Goal: Information Seeking & Learning: Learn about a topic

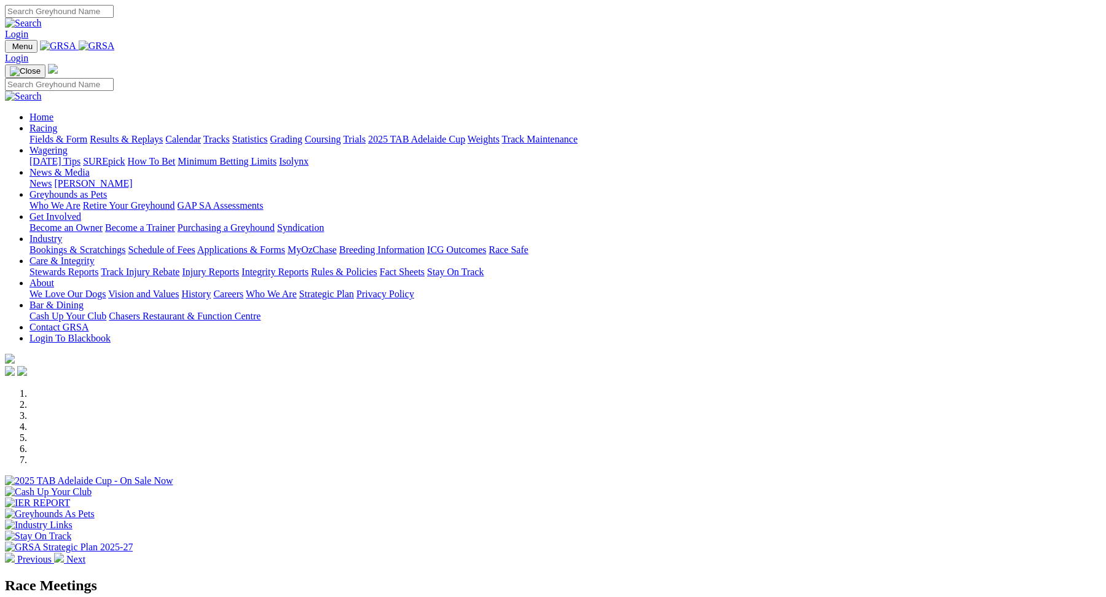
click at [57, 123] on link "Racing" at bounding box center [43, 128] width 28 height 10
click at [87, 134] on link "Fields & Form" at bounding box center [58, 139] width 58 height 10
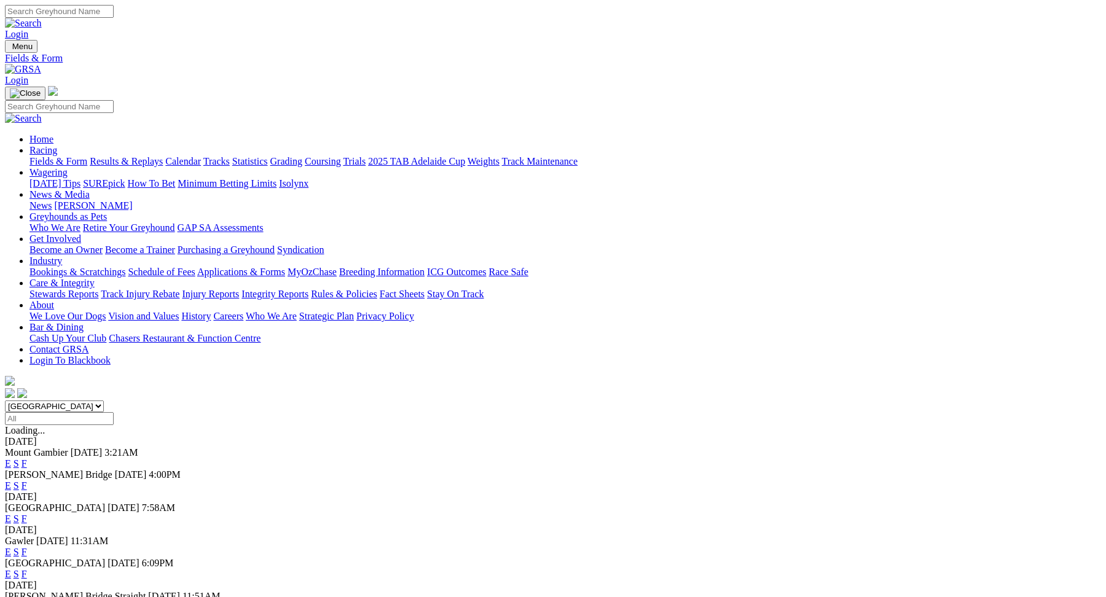
click at [104, 400] on select "South Australia New South Wales Northern Territory Queensland Tasmania Victoria…" at bounding box center [54, 406] width 99 height 12
select select "QLD"
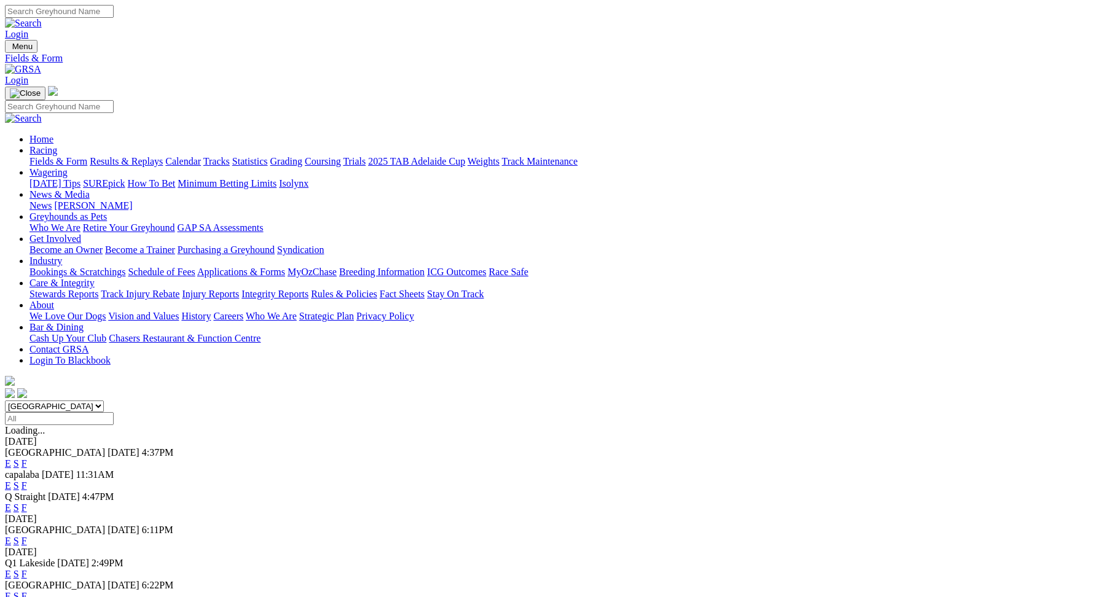
click at [11, 536] on link "E" at bounding box center [8, 541] width 6 height 10
